Goal: Task Accomplishment & Management: Use online tool/utility

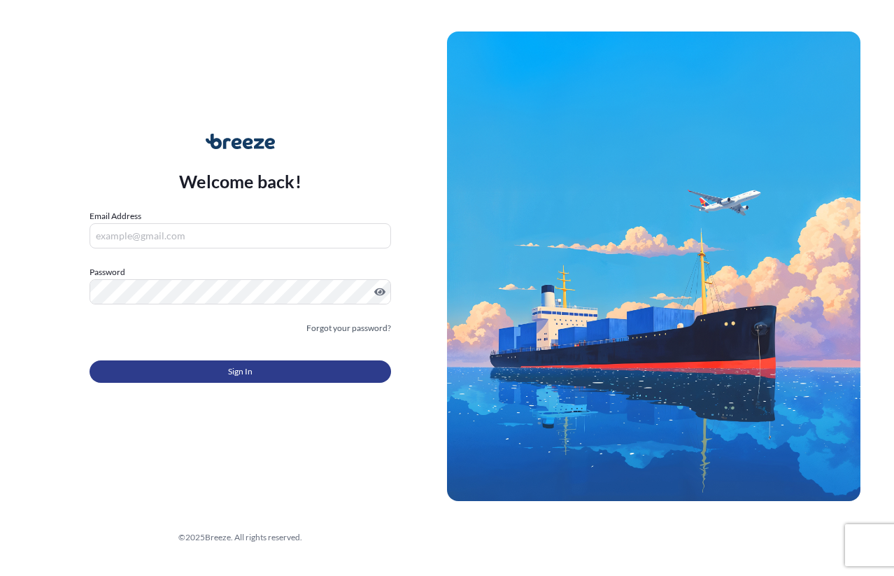
type input "[EMAIL_ADDRESS][DOMAIN_NAME]"
click at [185, 363] on button "Sign In" at bounding box center [241, 371] width 302 height 22
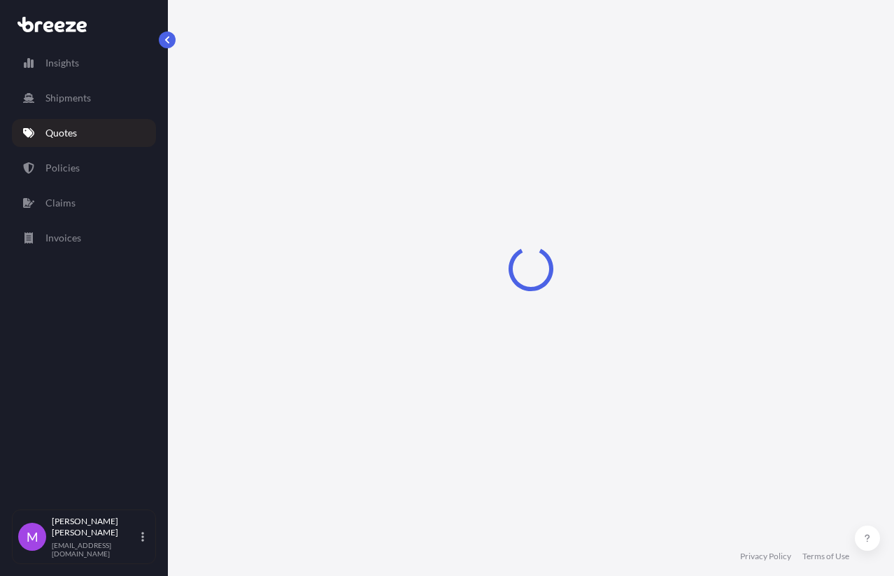
scroll to position [784, 0]
select select "Road"
select select "2"
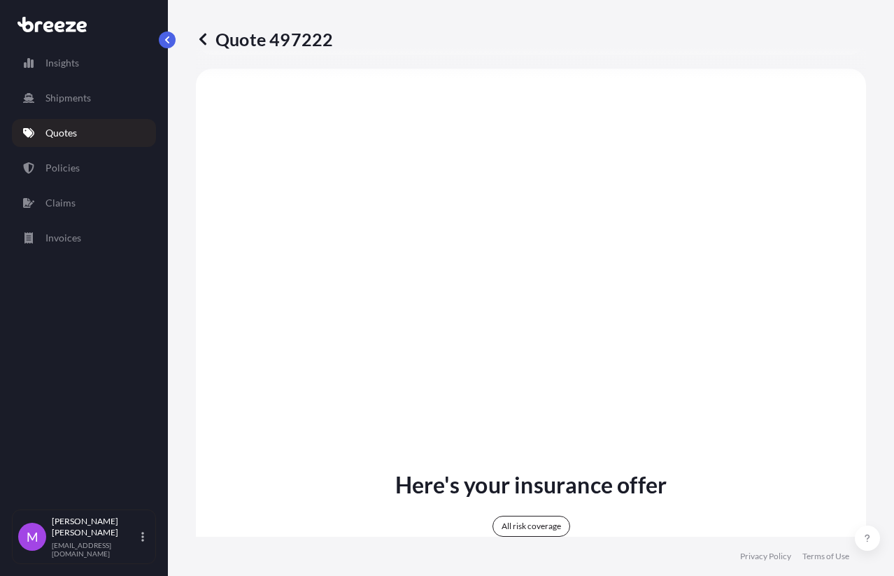
click at [81, 132] on link "Quotes" at bounding box center [84, 133] width 144 height 28
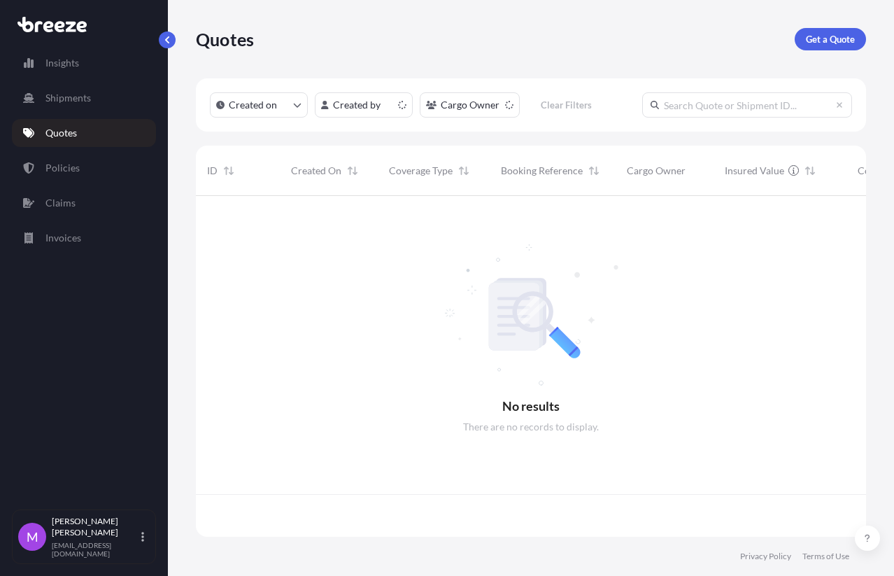
scroll to position [335, 657]
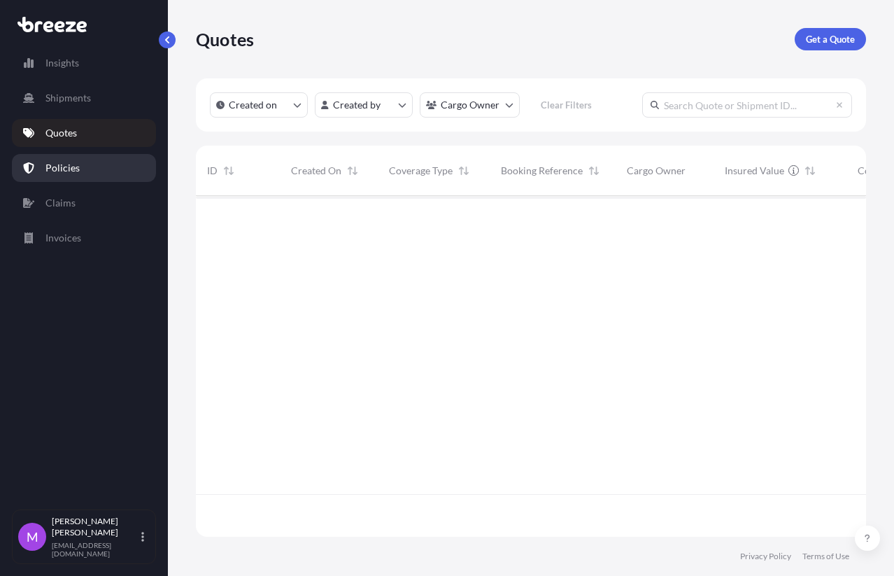
click at [61, 178] on link "Policies" at bounding box center [84, 168] width 144 height 28
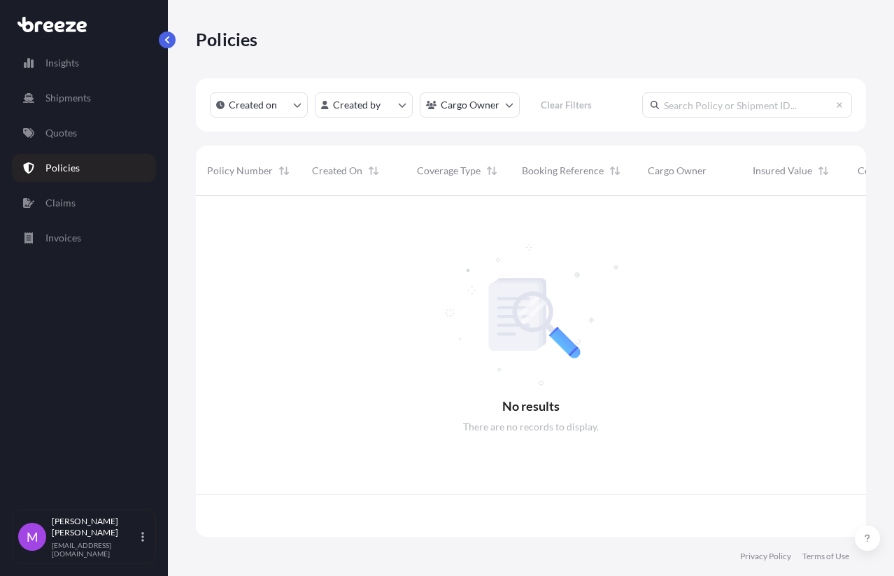
scroll to position [335, 657]
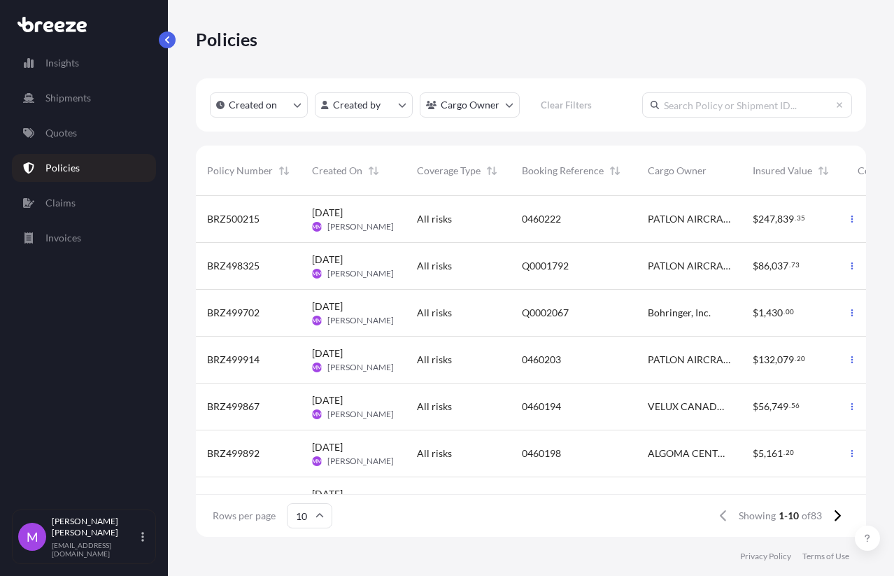
drag, startPoint x: 242, startPoint y: 219, endPoint x: 535, endPoint y: 27, distance: 350.3
click at [535, 27] on div "Policies" at bounding box center [531, 39] width 670 height 78
